Goal: Find specific page/section: Find specific page/section

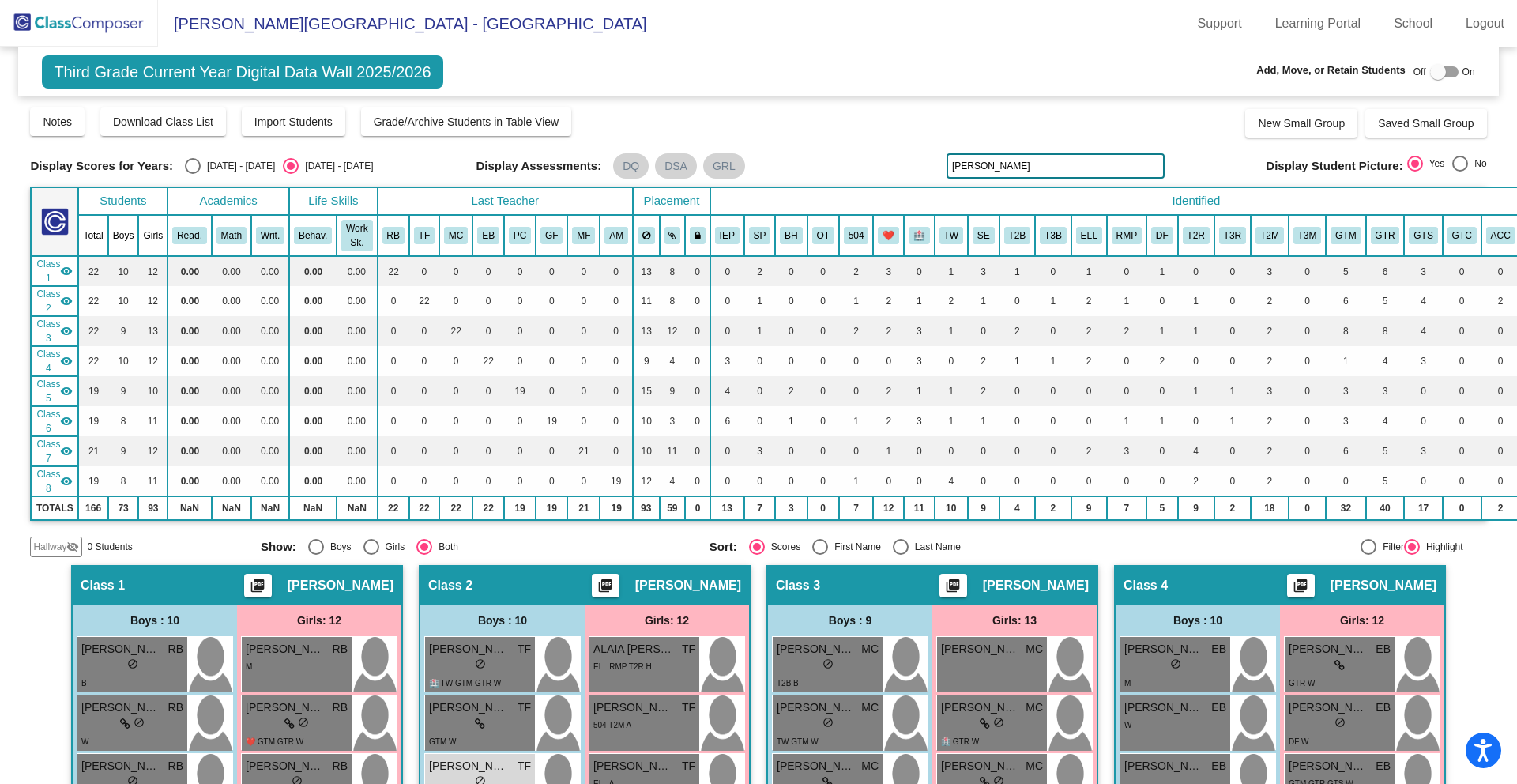
click at [91, 29] on img at bounding box center [79, 23] width 158 height 47
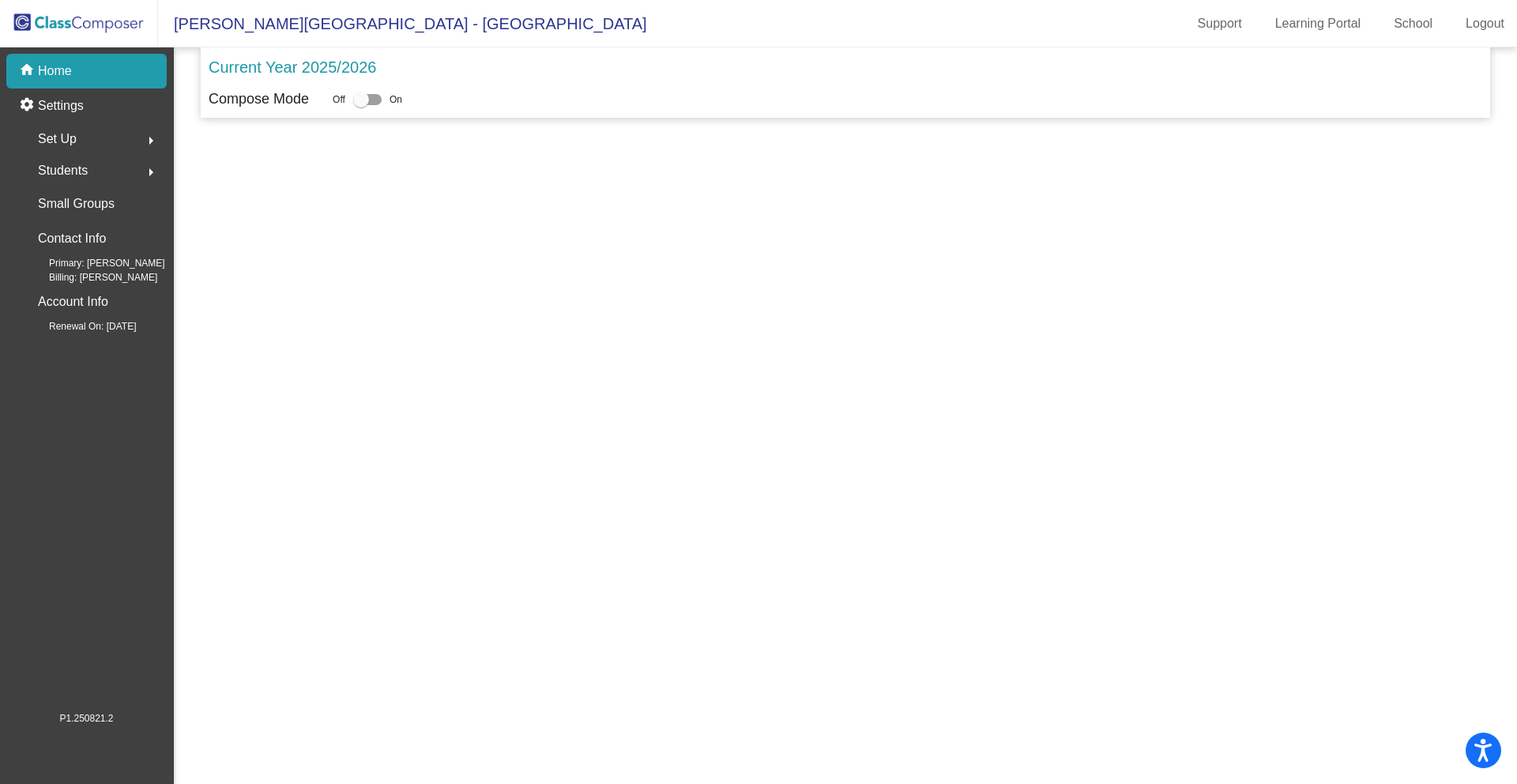
click at [90, 29] on body "Accessibility Screen-Reader Guide, Feedback, and Issue Reporting | New window […" at bounding box center [758, 392] width 1517 height 784
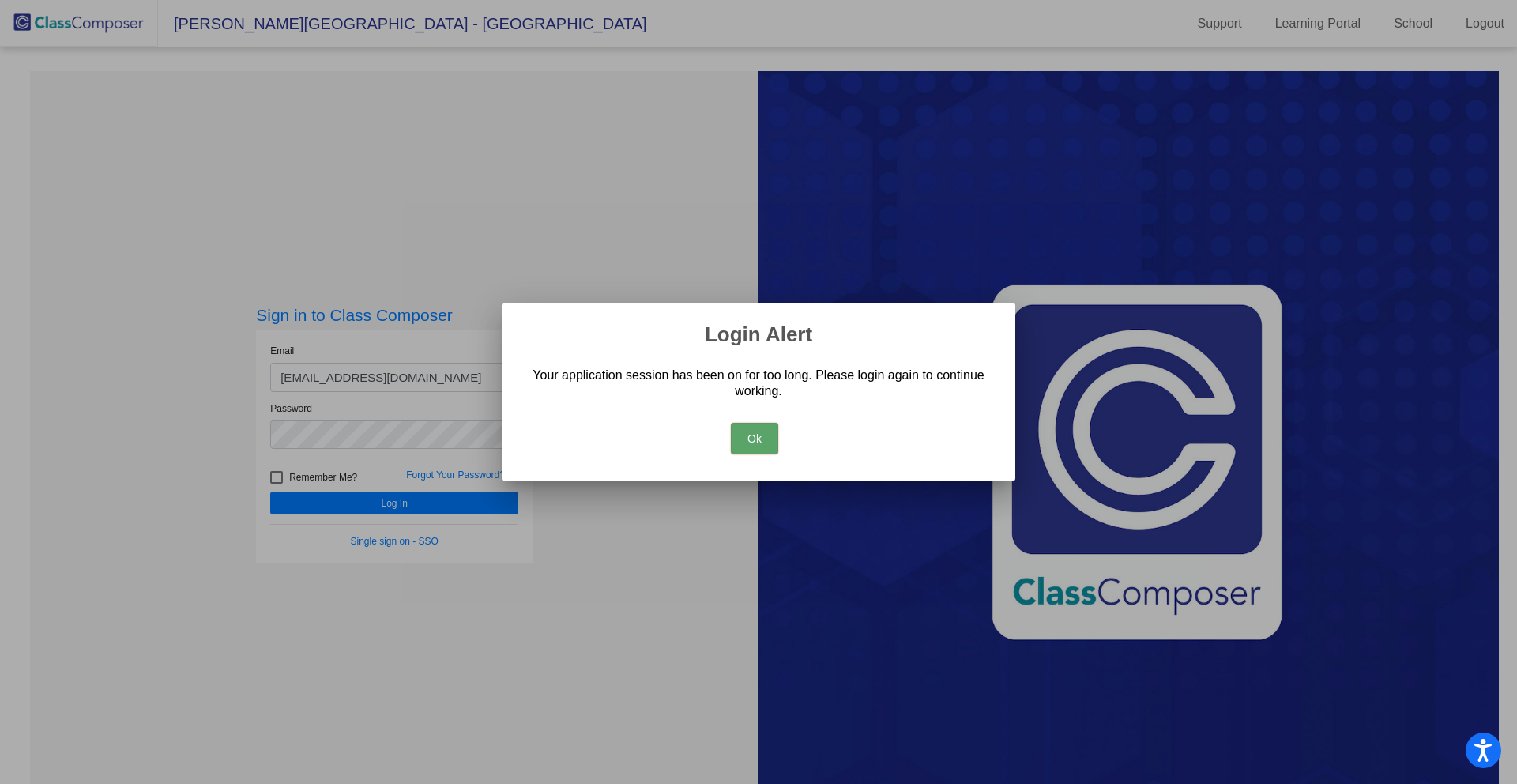
click at [744, 442] on button "Ok" at bounding box center [755, 439] width 48 height 32
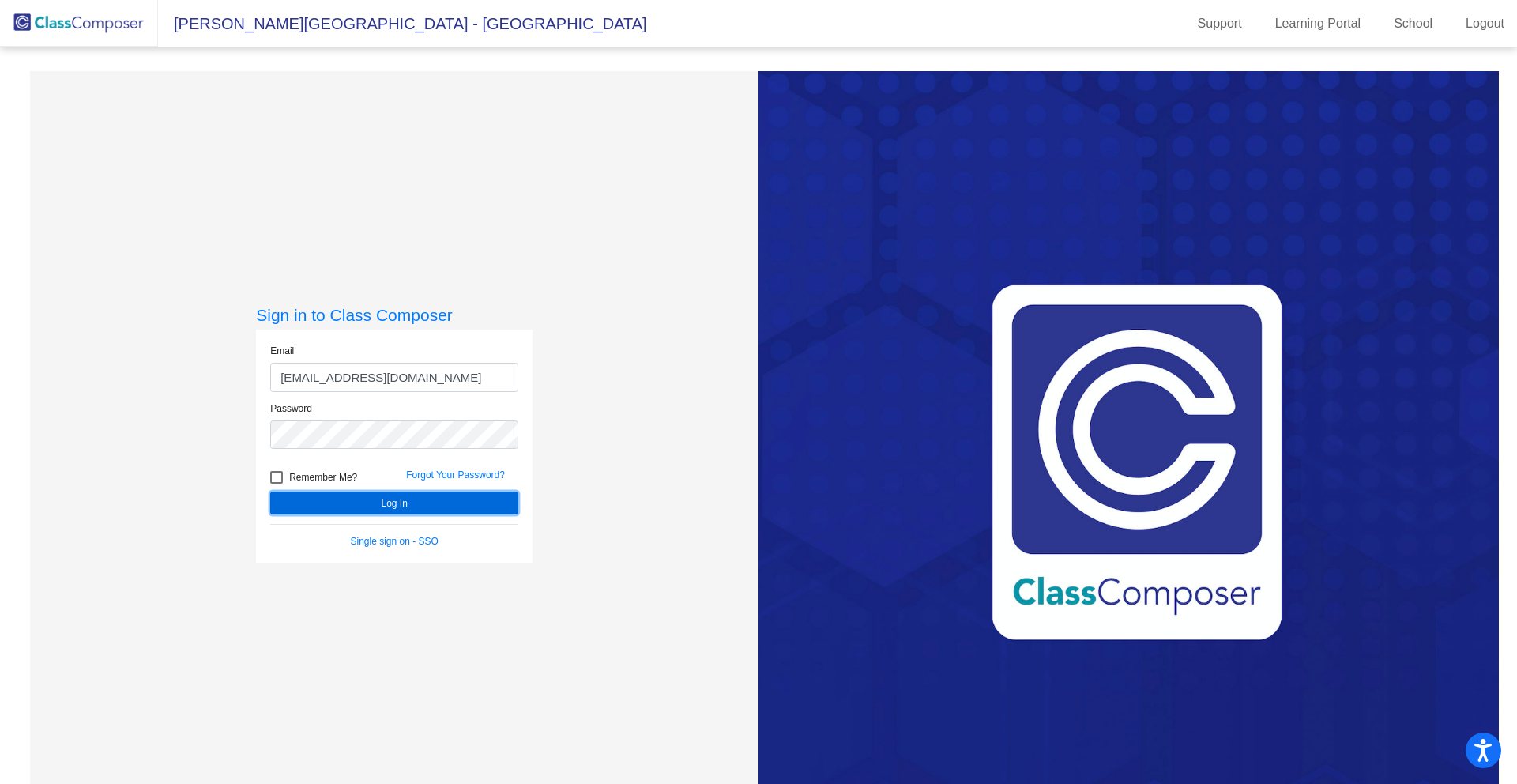
click at [430, 500] on button "Log In" at bounding box center [394, 503] width 248 height 23
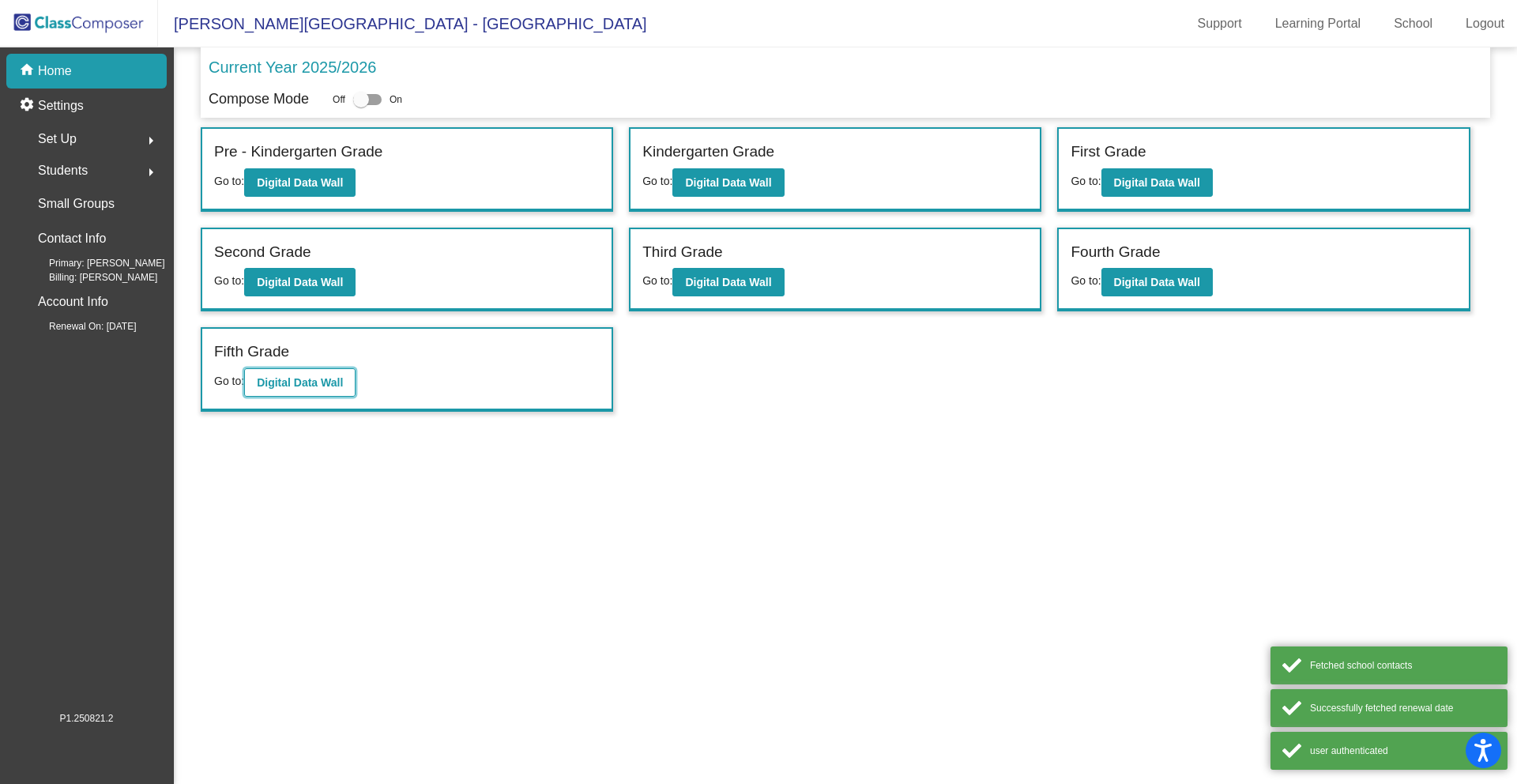
click at [300, 386] on b "Digital Data Wall" at bounding box center [300, 382] width 86 height 13
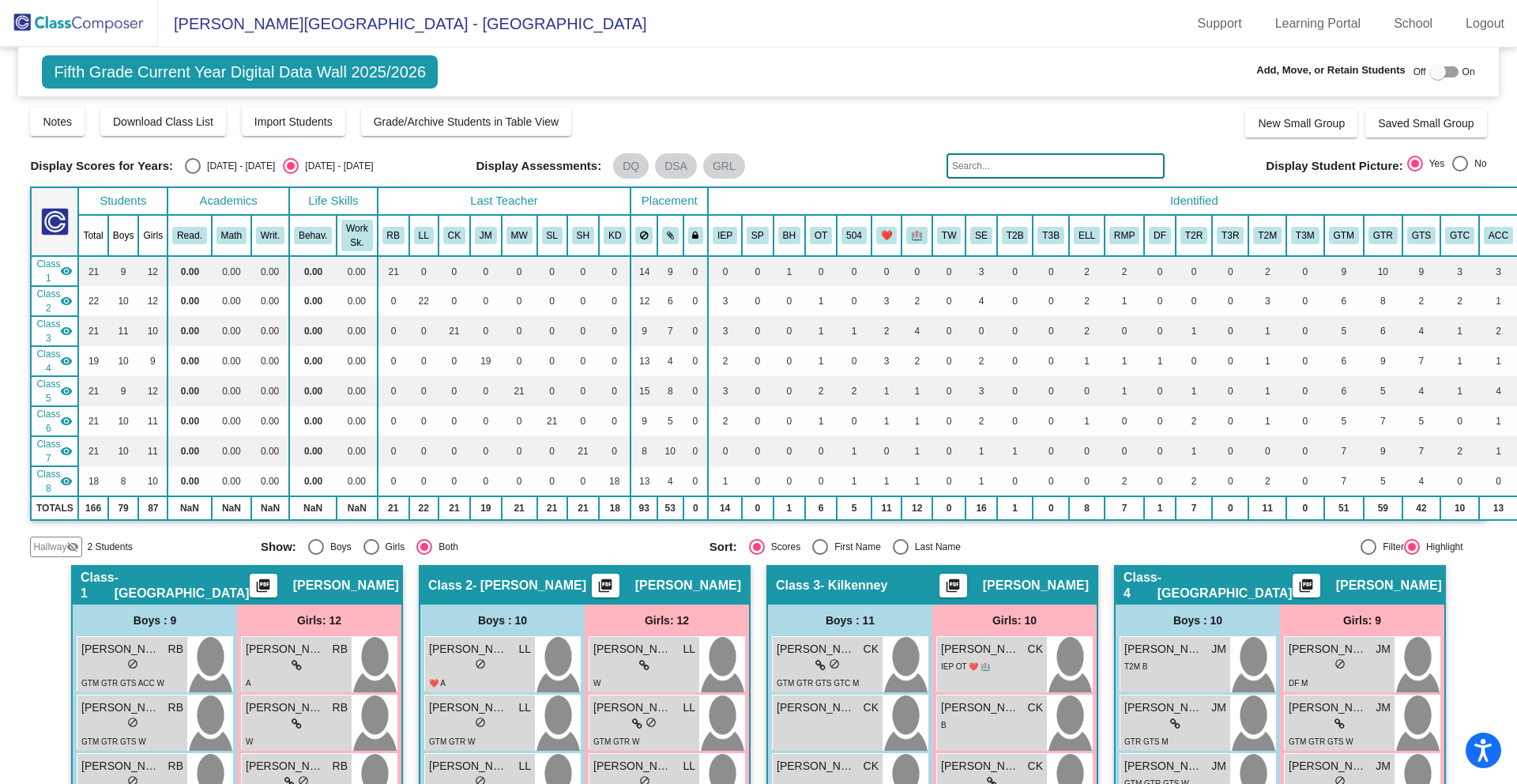
click at [1123, 167] on input "text" at bounding box center [1056, 166] width 218 height 25
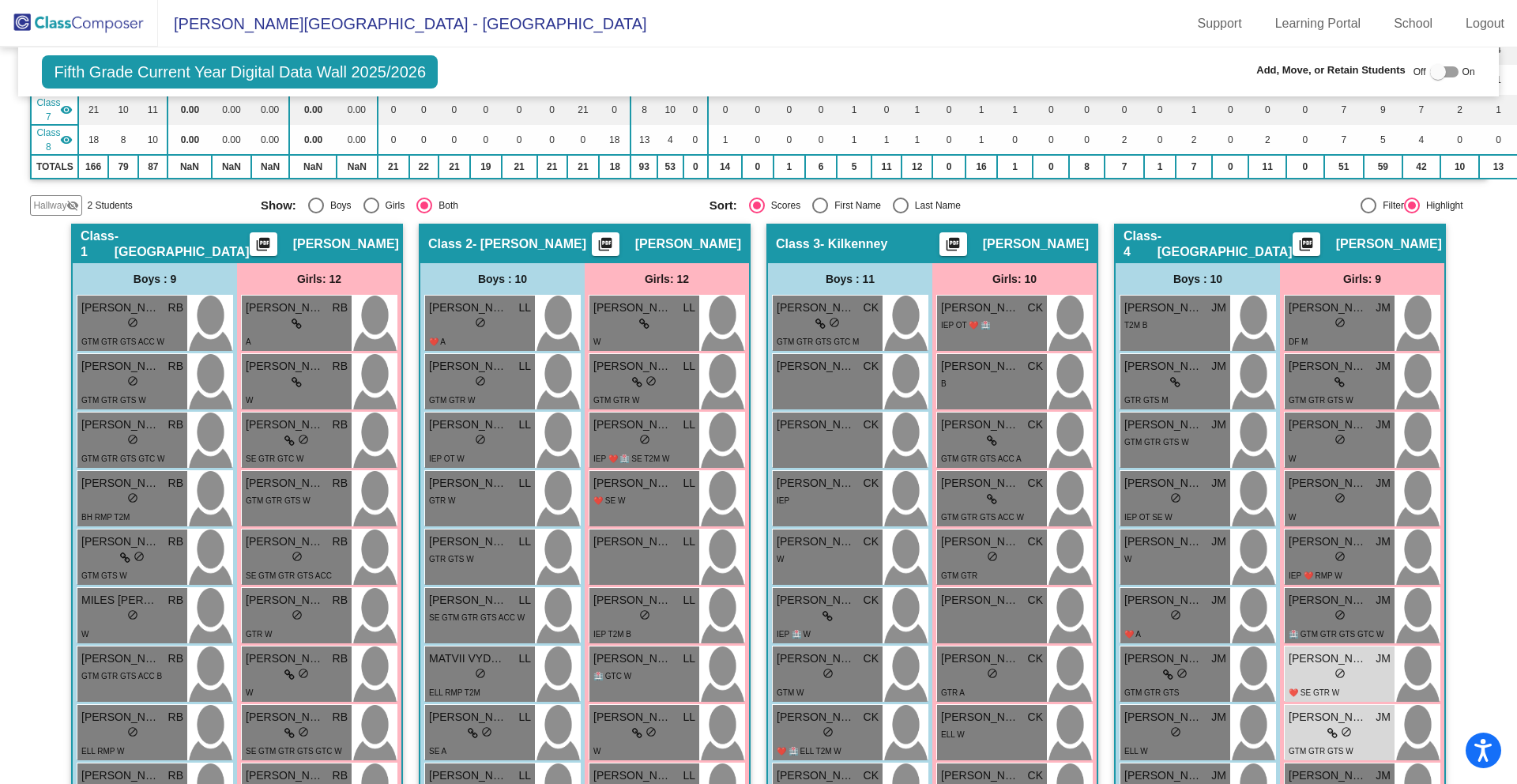
scroll to position [484, 0]
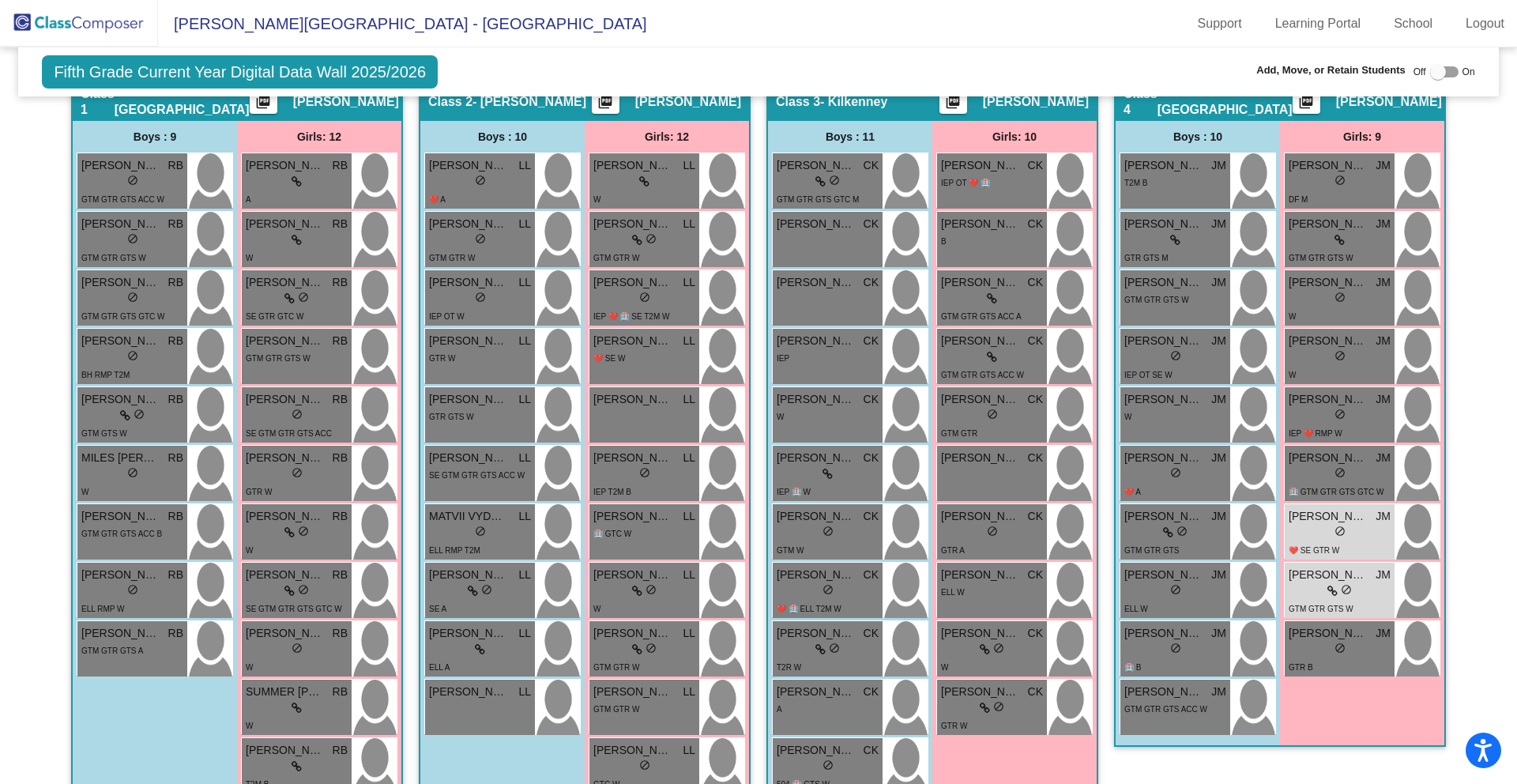
type input "lily"
